Goal: Find specific page/section: Find specific page/section

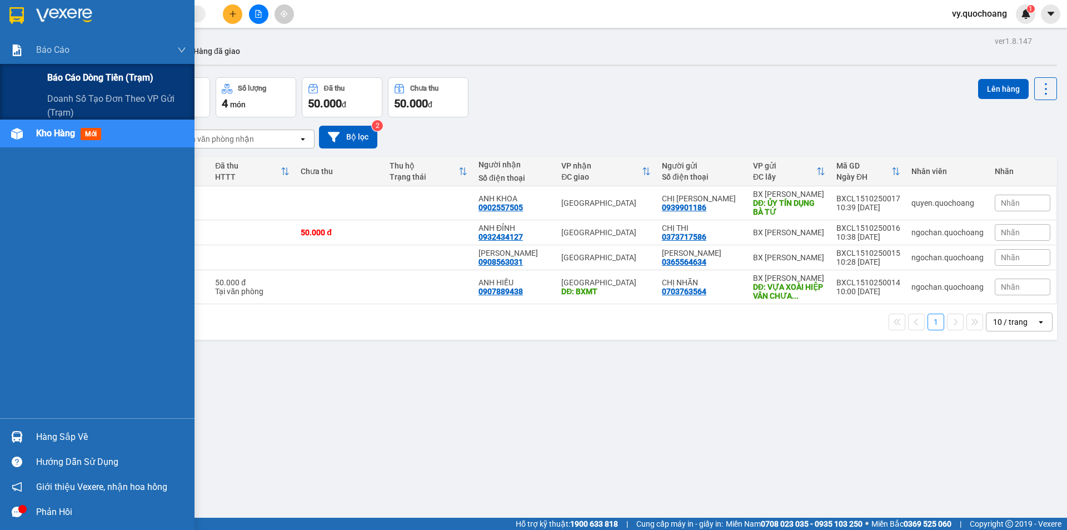
click at [62, 69] on div "Báo cáo dòng tiền (trạm)" at bounding box center [116, 78] width 139 height 28
